Goal: Information Seeking & Learning: Learn about a topic

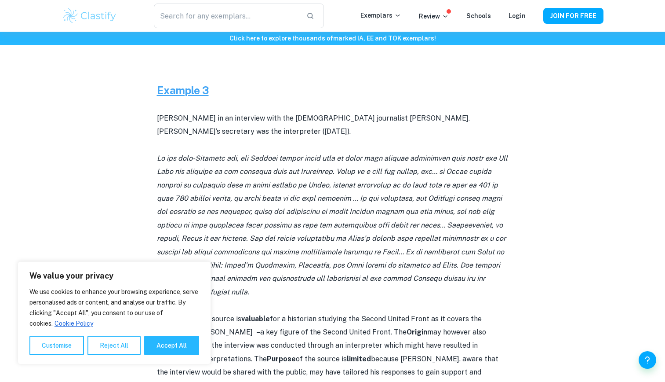
scroll to position [1358, 0]
click at [280, 198] on icon at bounding box center [332, 224] width 351 height 142
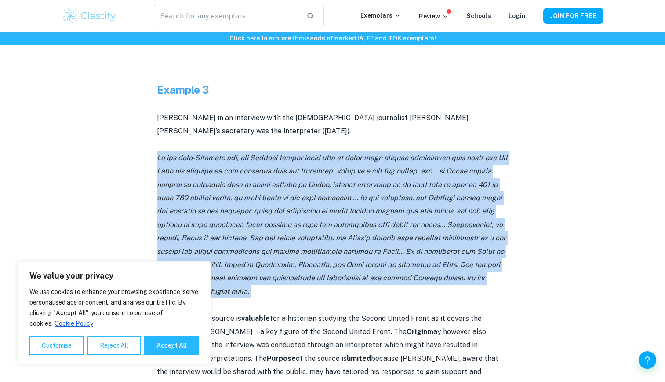
click at [280, 198] on icon at bounding box center [332, 224] width 351 height 142
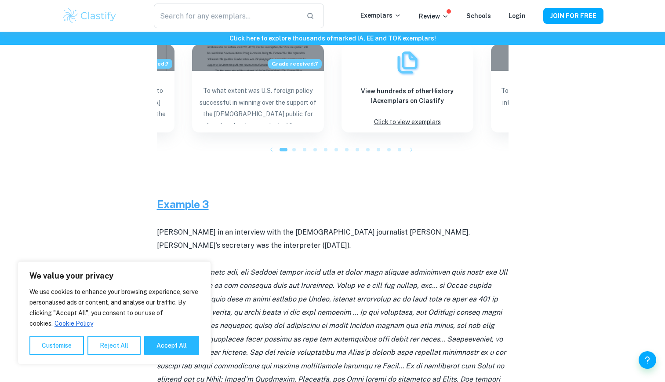
click at [295, 266] on p at bounding box center [333, 339] width 352 height 147
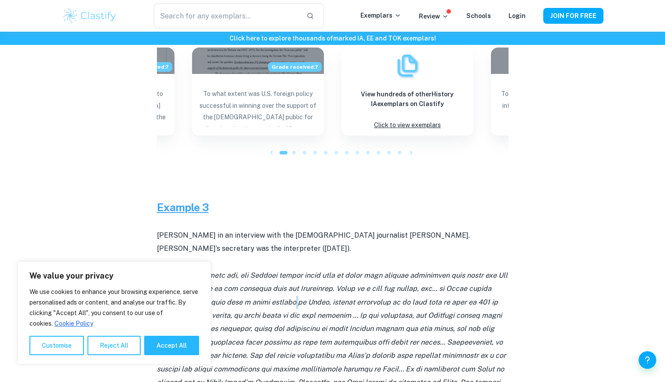
click at [295, 271] on icon at bounding box center [332, 342] width 351 height 142
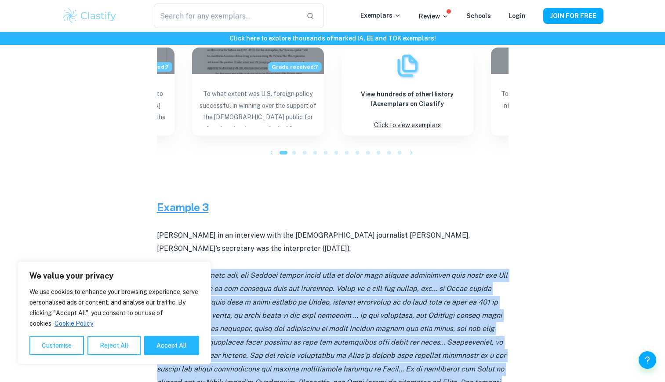
click at [295, 271] on icon at bounding box center [332, 342] width 351 height 142
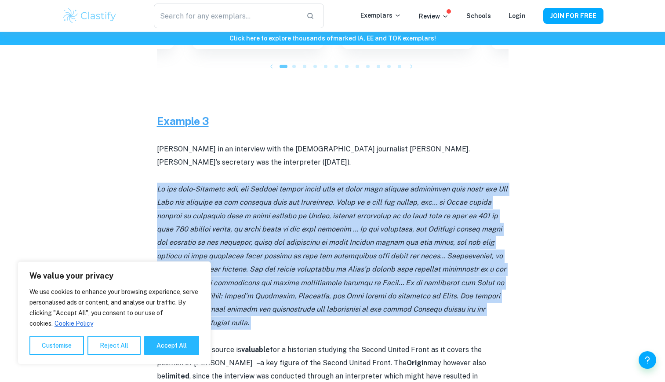
scroll to position [1328, 0]
